Goal: Find specific page/section: Find specific page/section

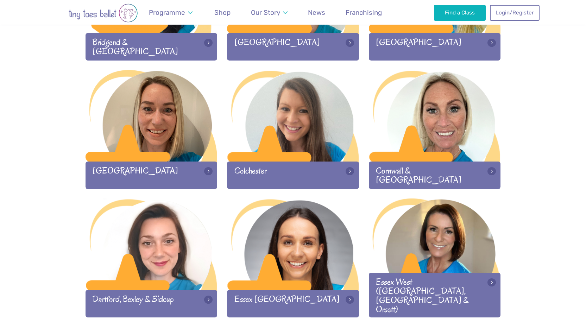
scroll to position [338, 0]
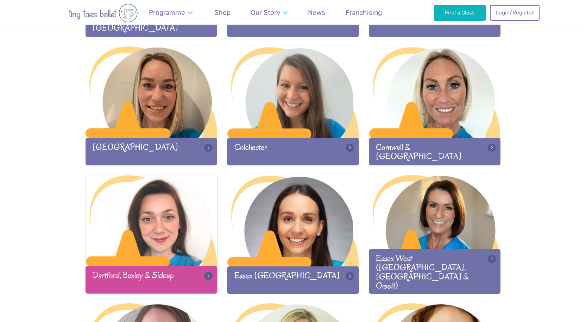
click at [144, 271] on div "Dartford, Bexley & Sidcup" at bounding box center [152, 279] width 132 height 27
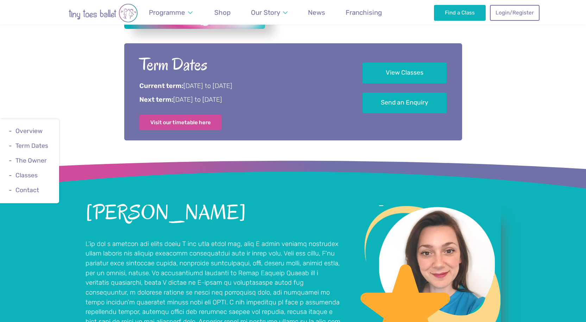
scroll to position [409, 0]
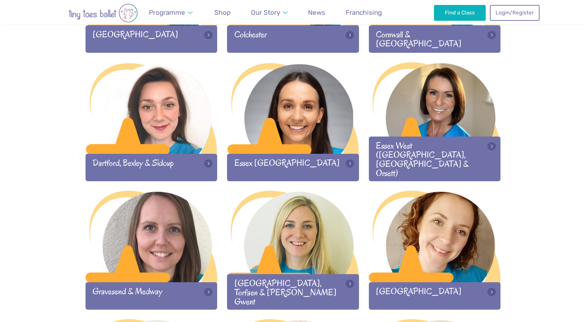
scroll to position [465, 0]
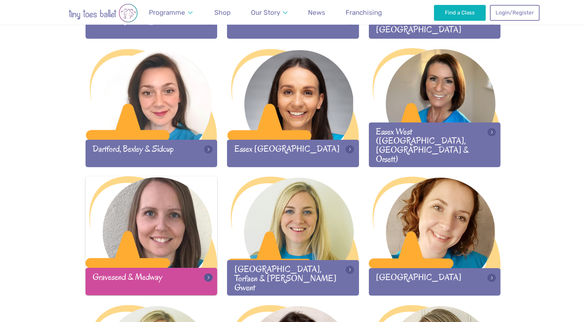
click at [162, 276] on div "Gravesend & Medway" at bounding box center [152, 281] width 132 height 27
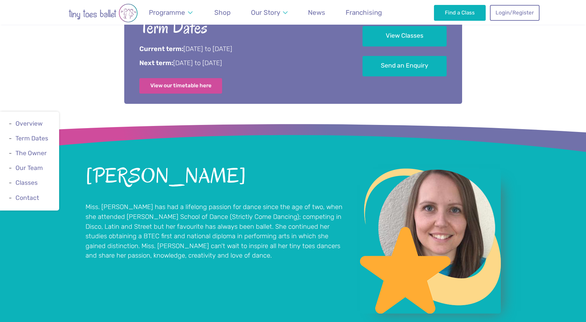
scroll to position [474, 0]
